Goal: Task Accomplishment & Management: Complete application form

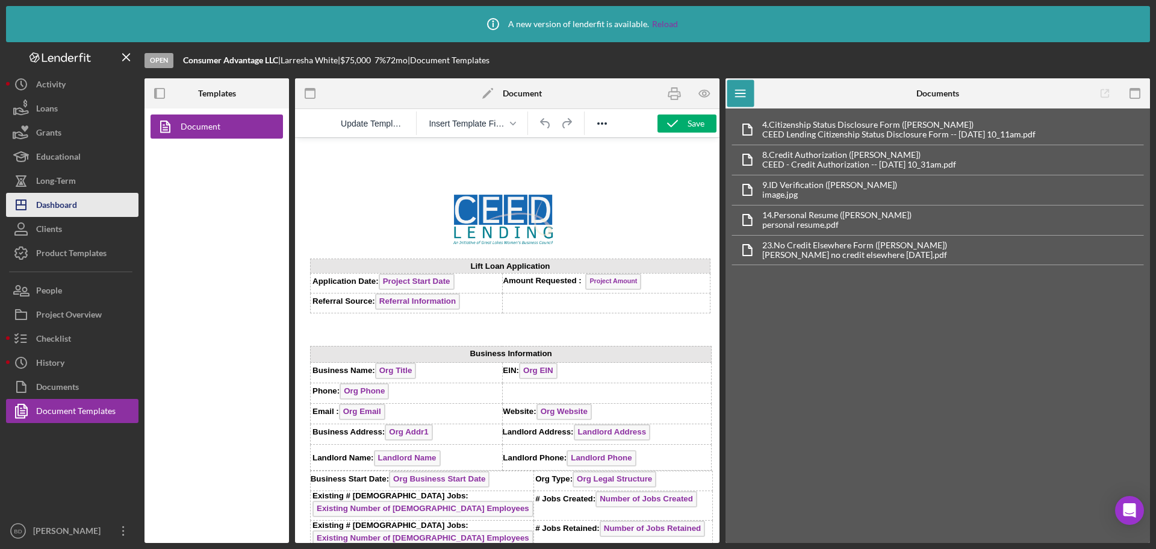
click at [81, 210] on button "Icon/Dashboard Dashboard" at bounding box center [72, 205] width 132 height 24
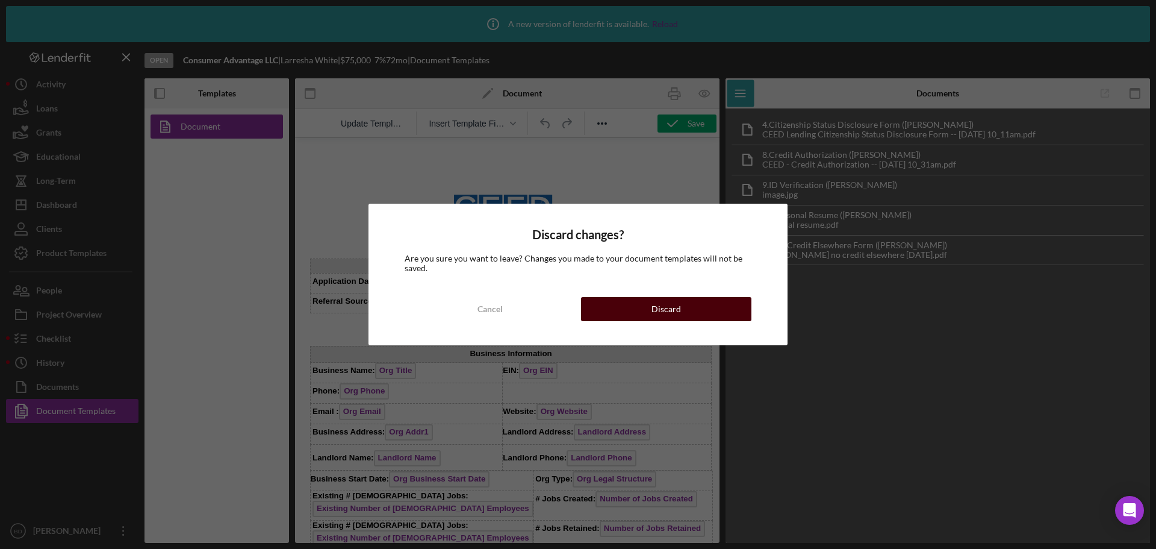
click at [623, 304] on button "Discard" at bounding box center [666, 309] width 170 height 24
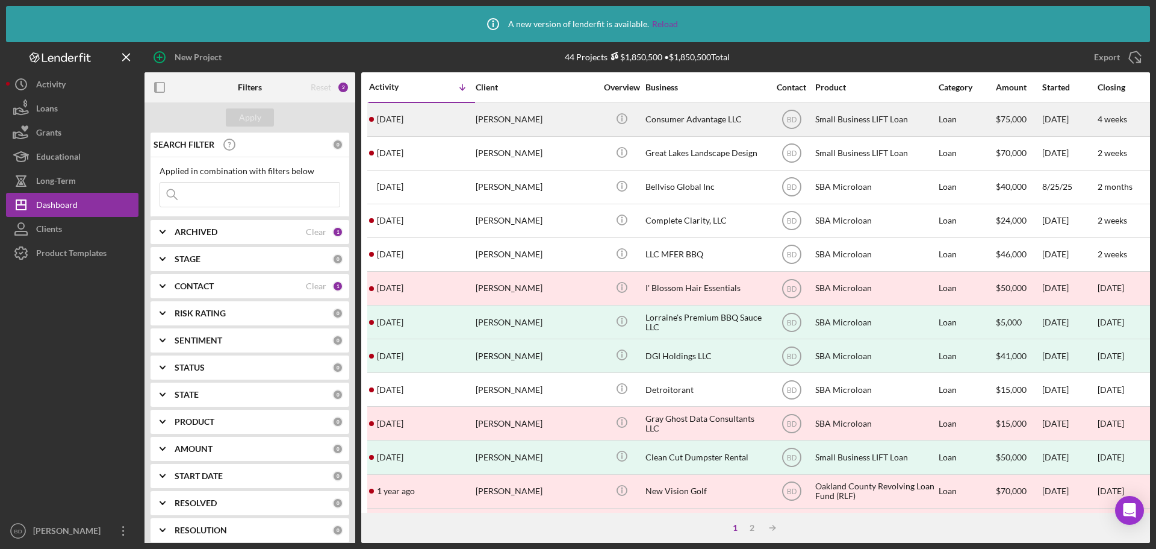
click at [524, 116] on div "[PERSON_NAME]" at bounding box center [536, 120] width 120 height 32
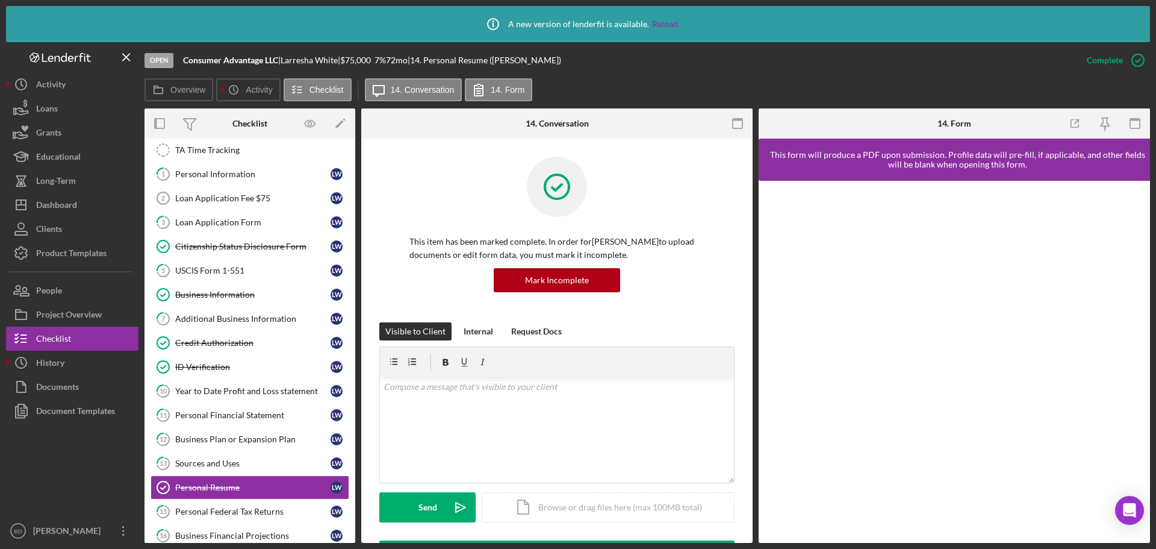
scroll to position [178, 0]
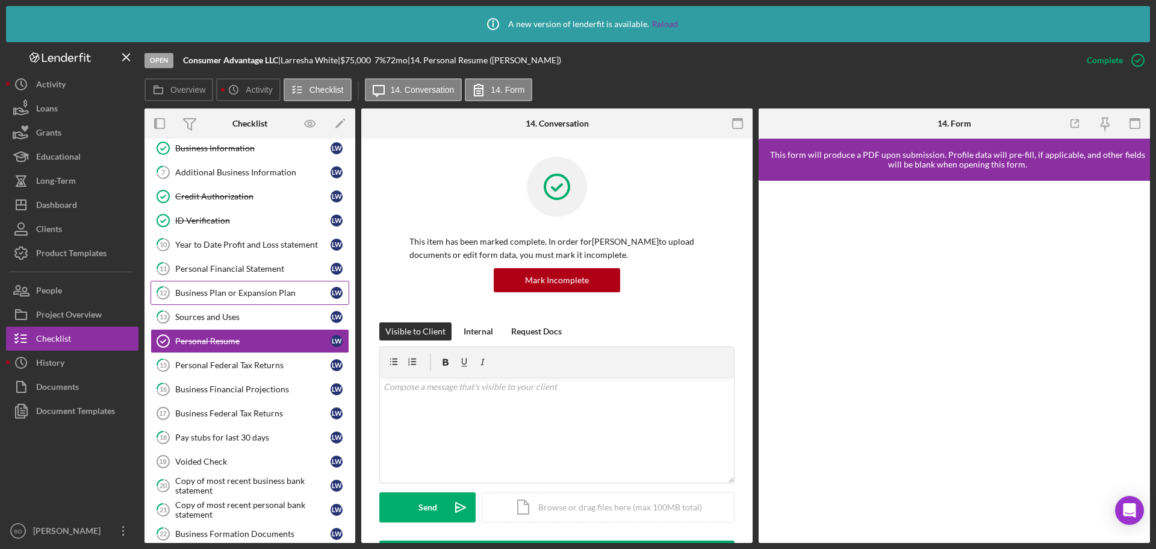
click at [300, 294] on div "Business Plan or Expansion Plan" at bounding box center [252, 293] width 155 height 10
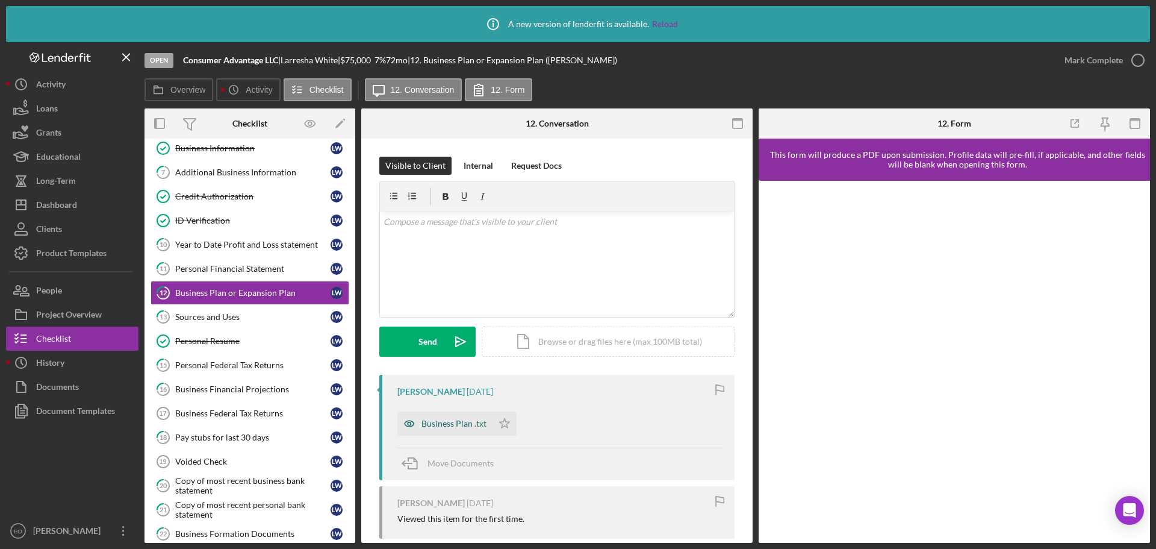
click at [436, 421] on div "Business Plan .txt" at bounding box center [454, 424] width 65 height 10
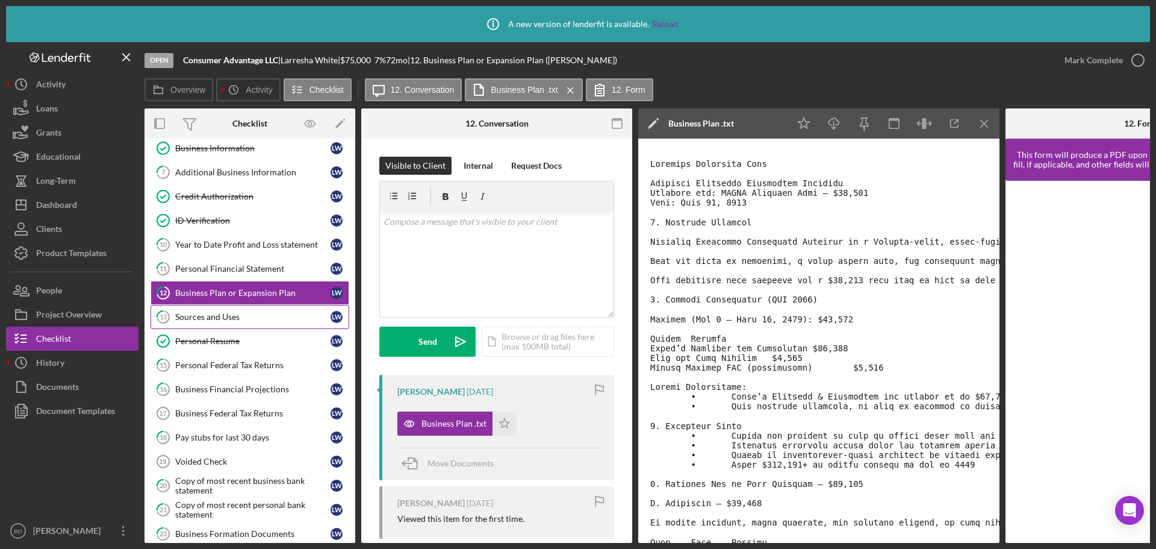
click at [220, 311] on link "13 Sources and Uses [PERSON_NAME]" at bounding box center [250, 317] width 199 height 24
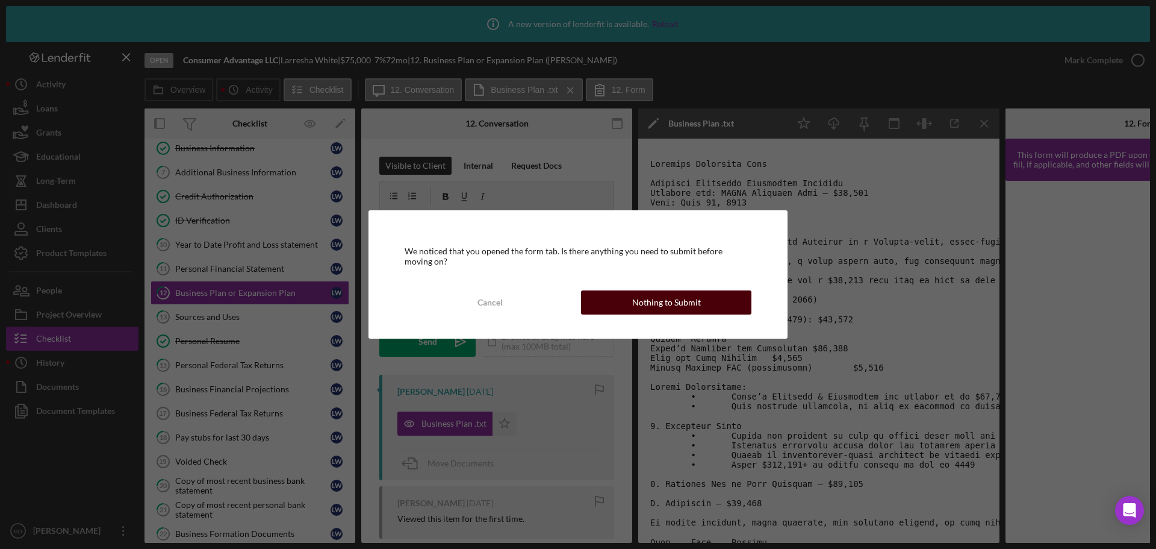
click at [664, 294] on div "Nothing to Submit" at bounding box center [666, 302] width 69 height 24
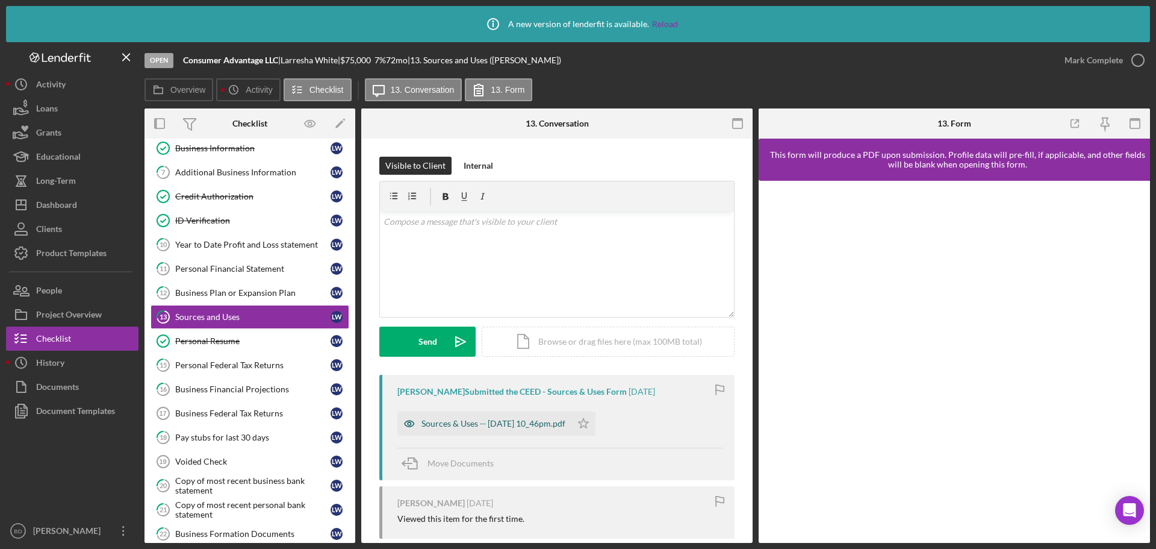
click at [498, 419] on div "Sources & Uses -- [DATE] 10_46pm.pdf" at bounding box center [494, 424] width 144 height 10
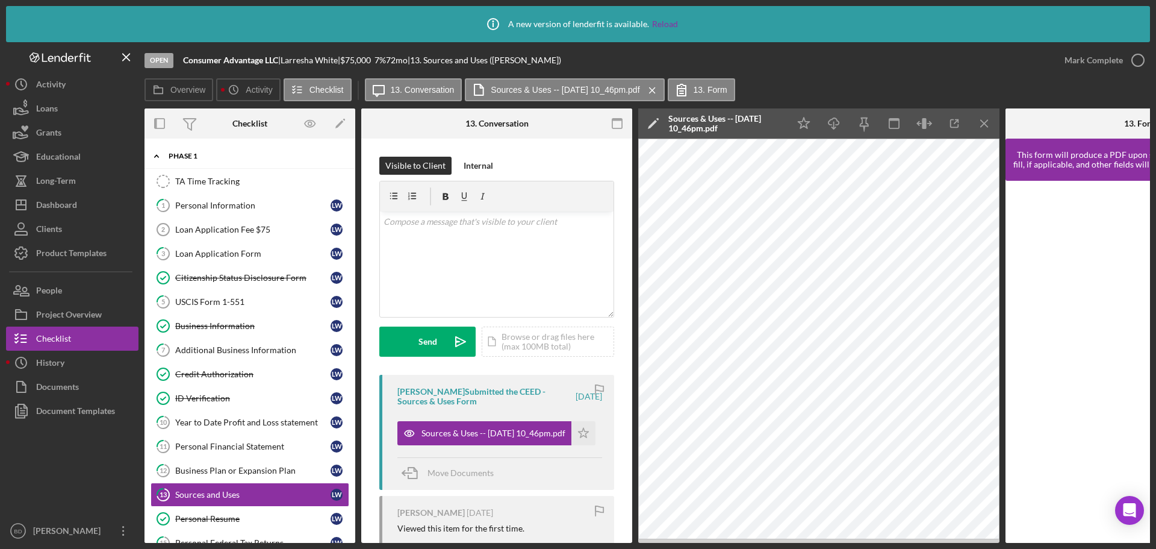
click at [185, 155] on div "Phase 1" at bounding box center [255, 155] width 172 height 7
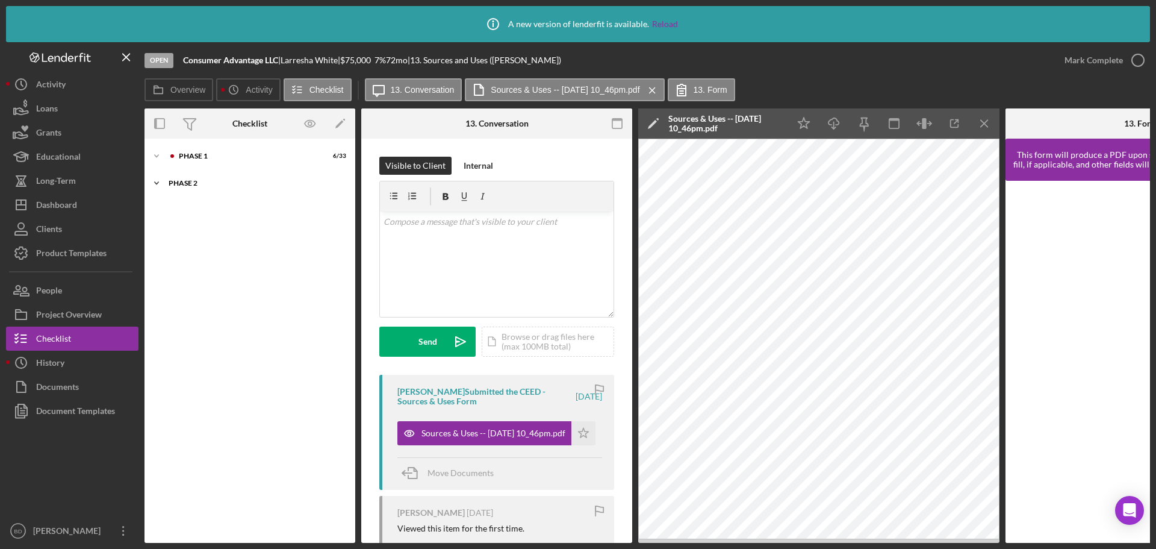
click at [188, 178] on div "Icon/Expander Phase 2 0 / 12" at bounding box center [250, 183] width 211 height 24
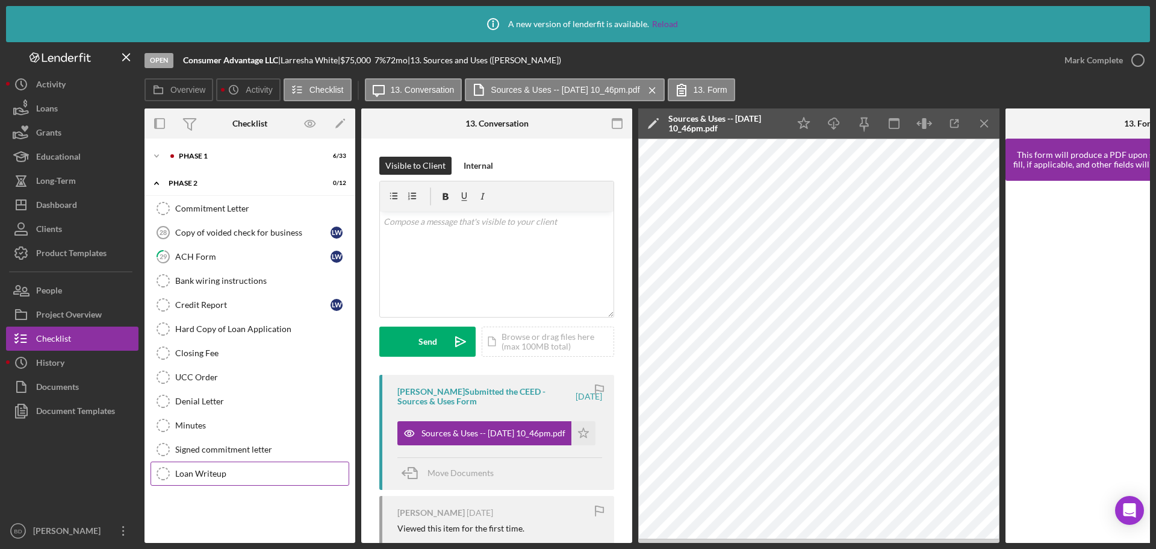
click at [231, 475] on div "Loan Writeup" at bounding box center [261, 474] width 173 height 10
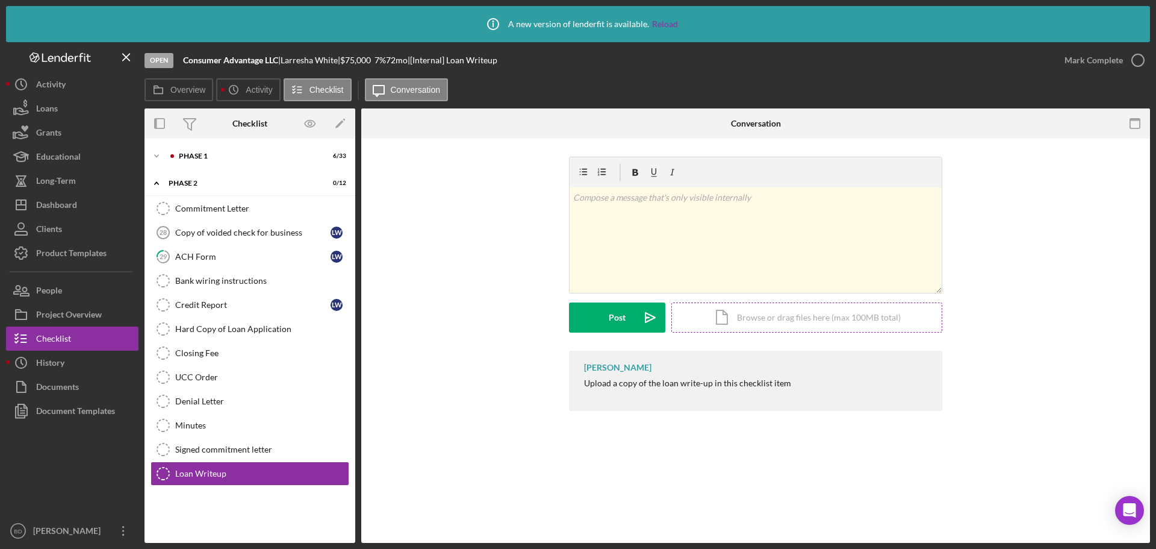
click at [796, 322] on div "Icon/Document Browse or drag files here (max 100MB total) Tap to choose files o…" at bounding box center [806, 317] width 271 height 30
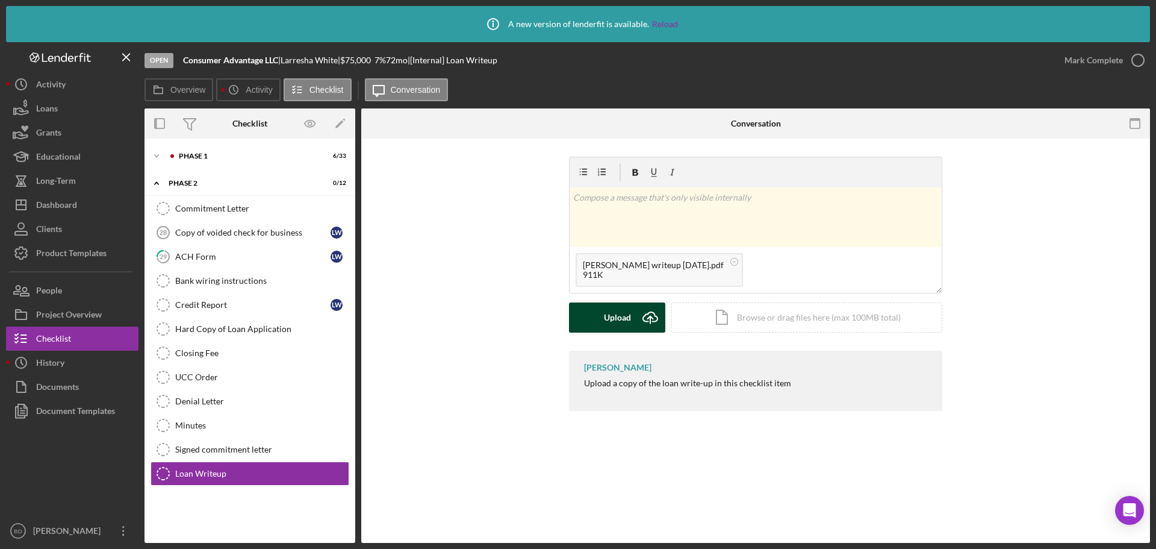
click at [620, 318] on div "Upload" at bounding box center [617, 317] width 27 height 30
